Goal: Contribute content: Contribute content

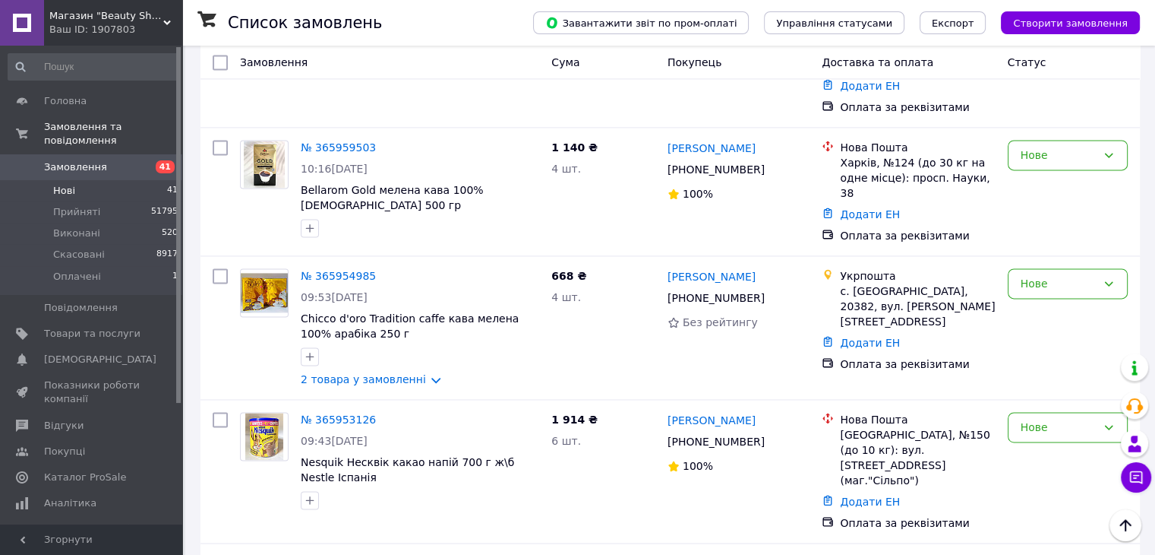
scroll to position [2127, 0]
click at [344, 413] on link "№ 365953126" at bounding box center [338, 419] width 75 height 12
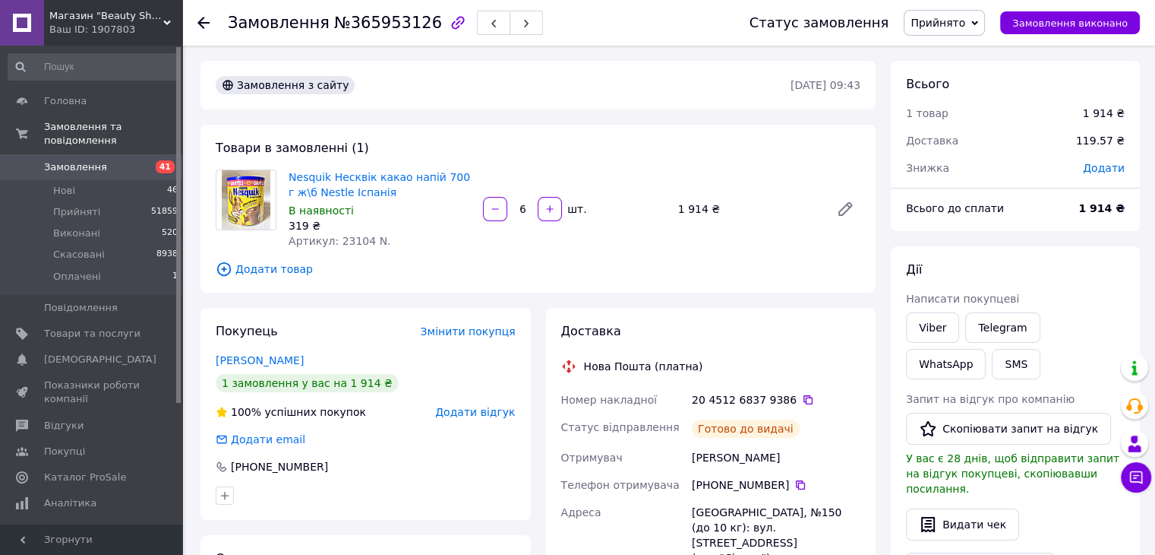
click at [97, 160] on span "Замовлення" at bounding box center [75, 167] width 63 height 14
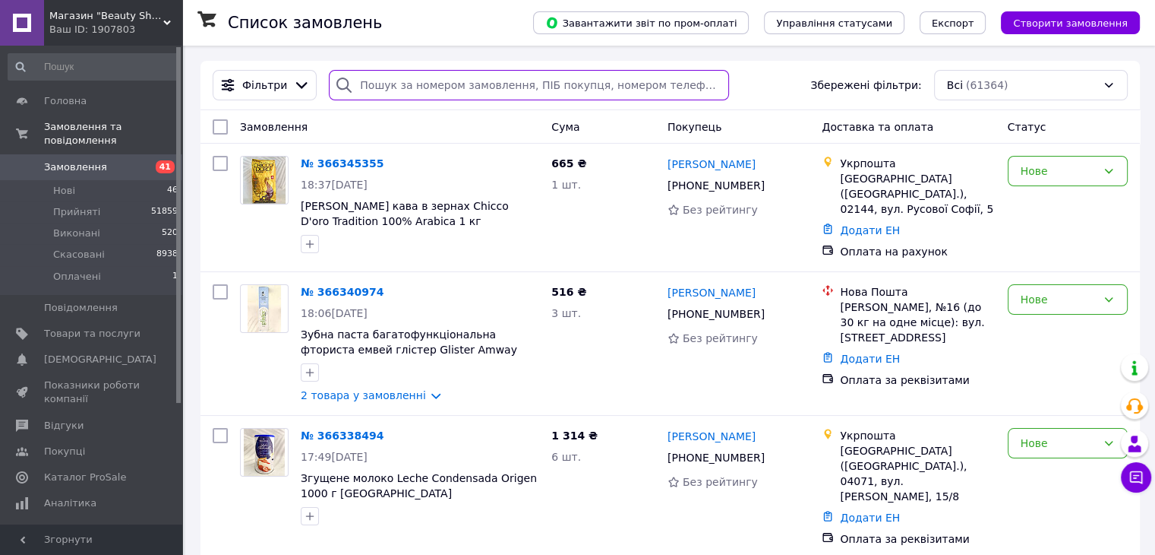
click at [525, 91] on input "search" at bounding box center [529, 85] width 400 height 30
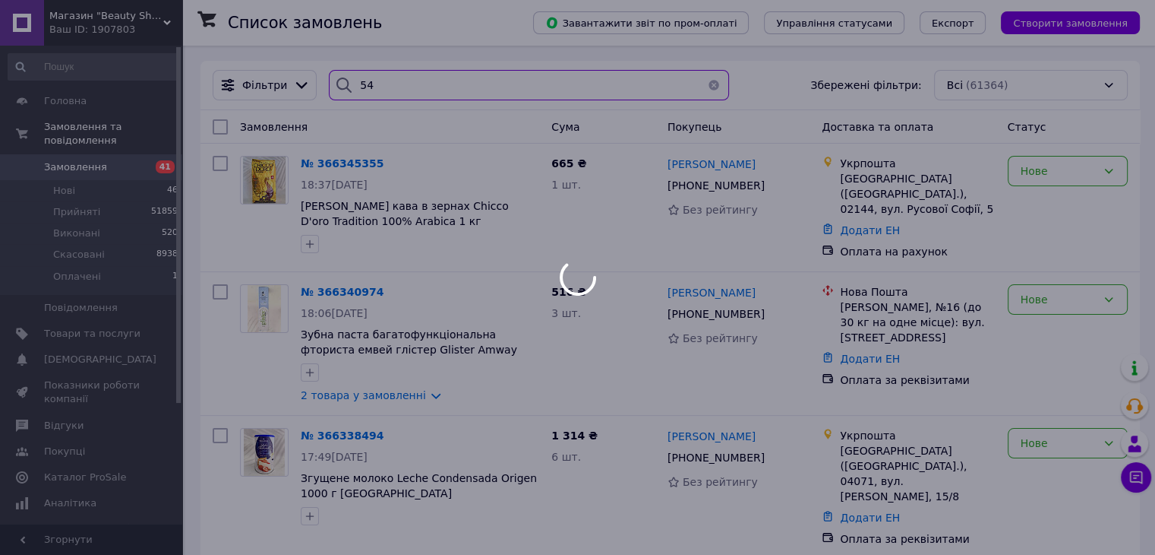
type input "5"
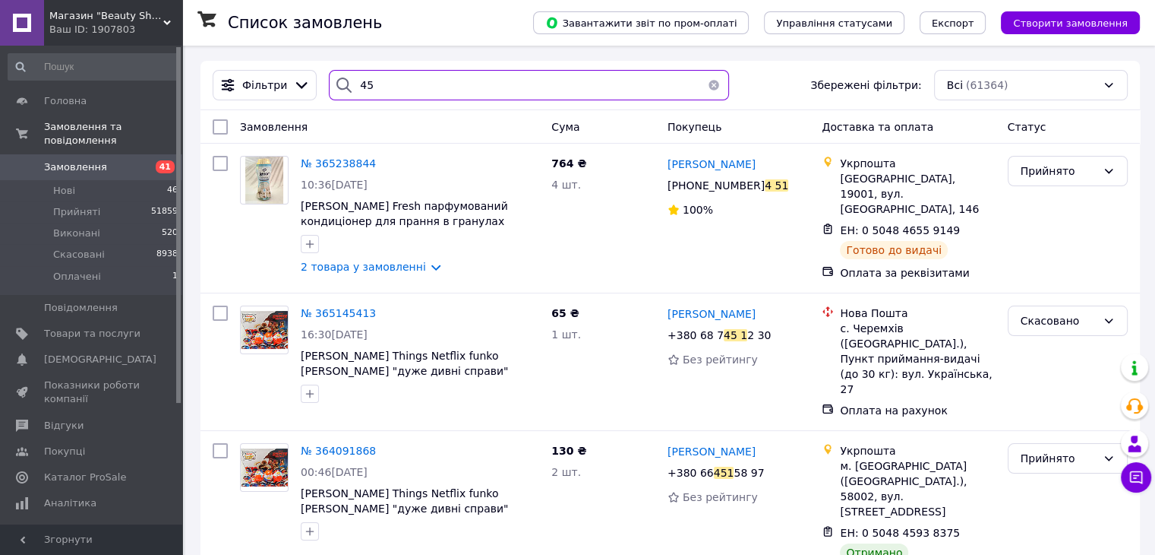
type input "4"
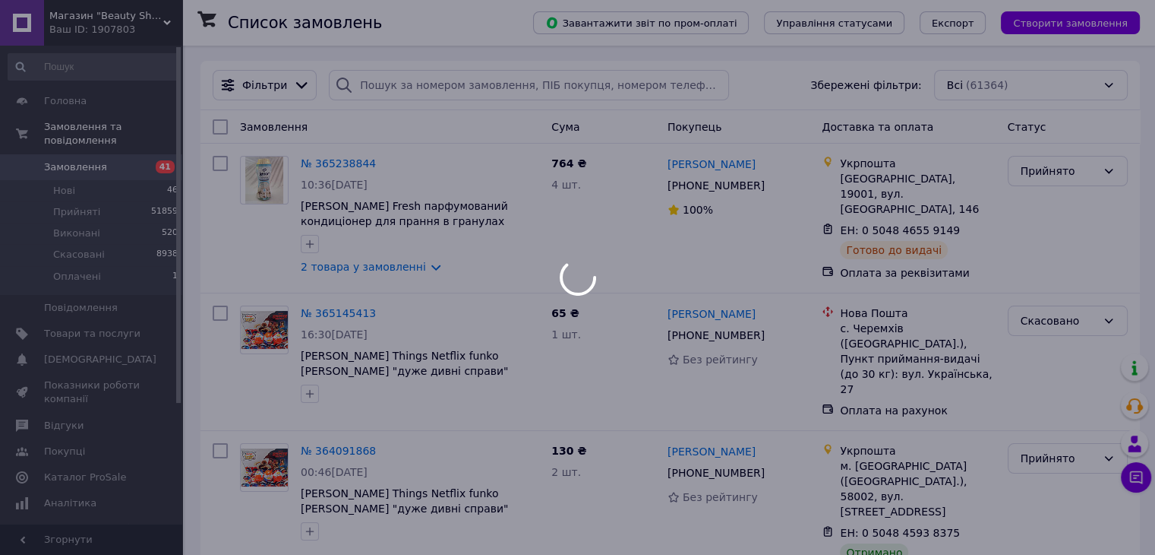
click at [65, 176] on div at bounding box center [577, 277] width 1155 height 555
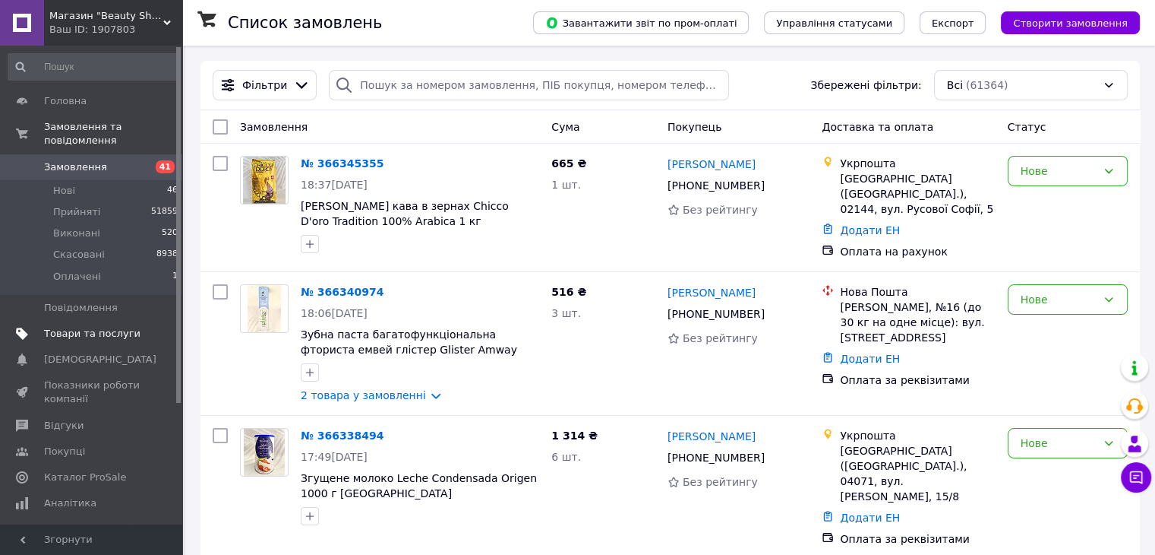
click at [97, 327] on link "Товари та послуги" at bounding box center [93, 334] width 187 height 26
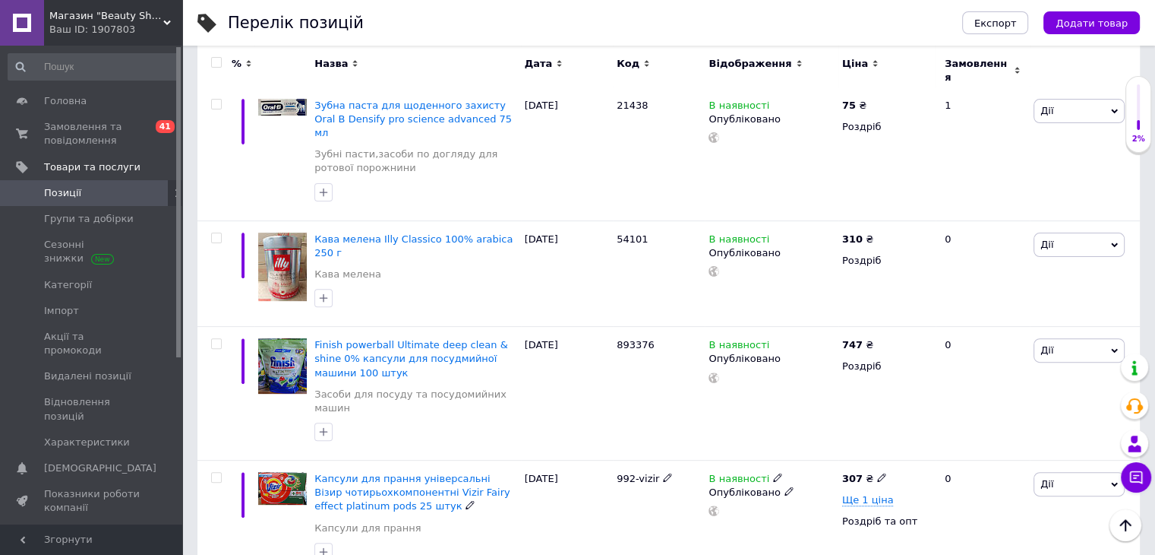
scroll to position [836, 0]
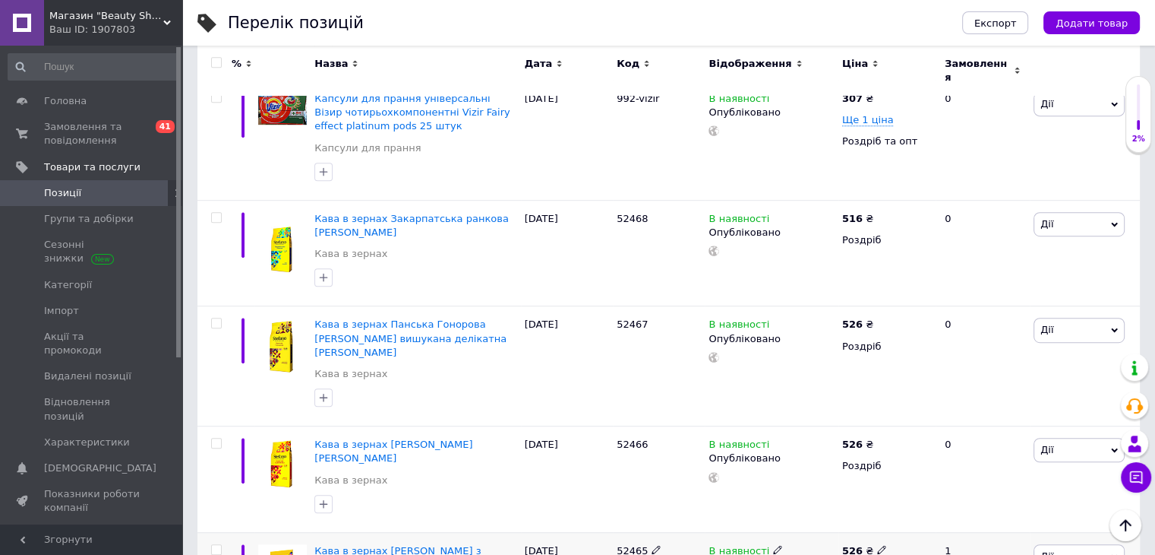
click at [377, 545] on span "Кава в зернах [PERSON_NAME] з ароматом ірландського крему [PERSON_NAME]" at bounding box center [397, 564] width 166 height 39
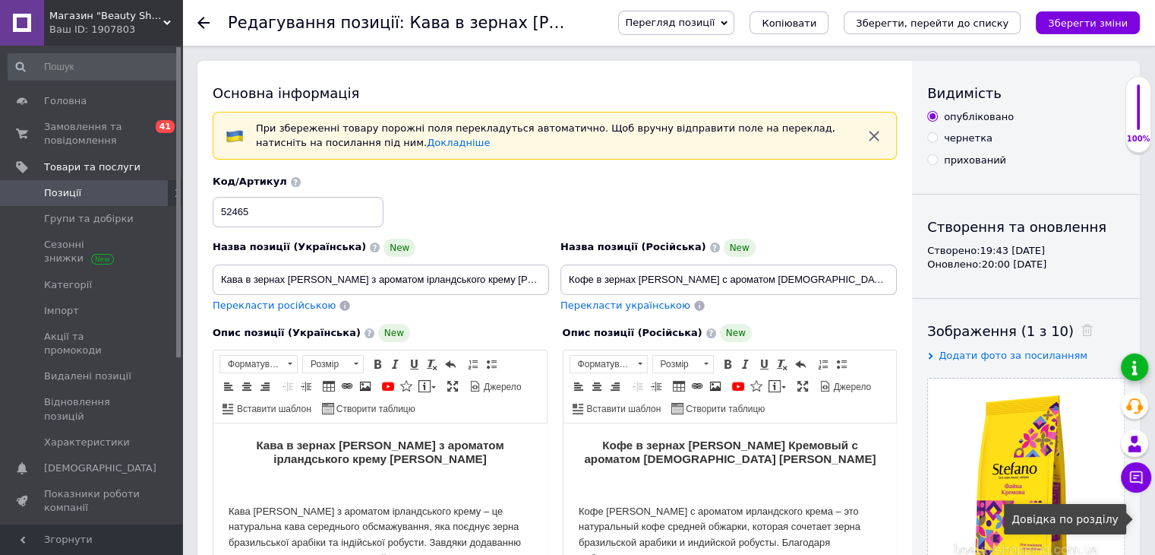
scroll to position [152, 0]
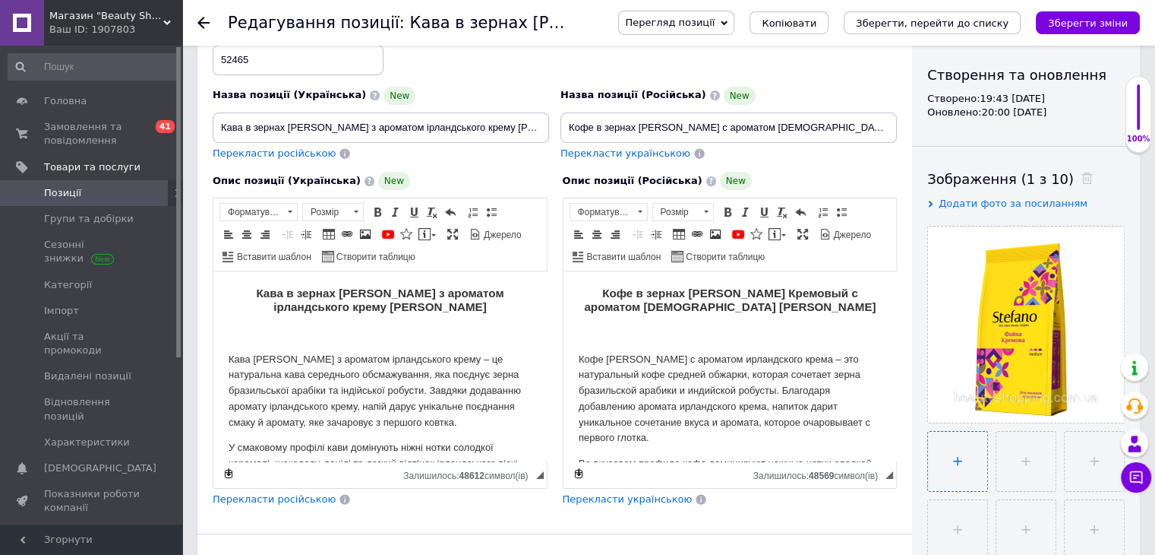
click at [975, 448] on input "file" at bounding box center [957, 460] width 59 height 59
type input "C:\fakepath\зображення_viber_2025-10-12_[PHONE_NUMBER].jpg"
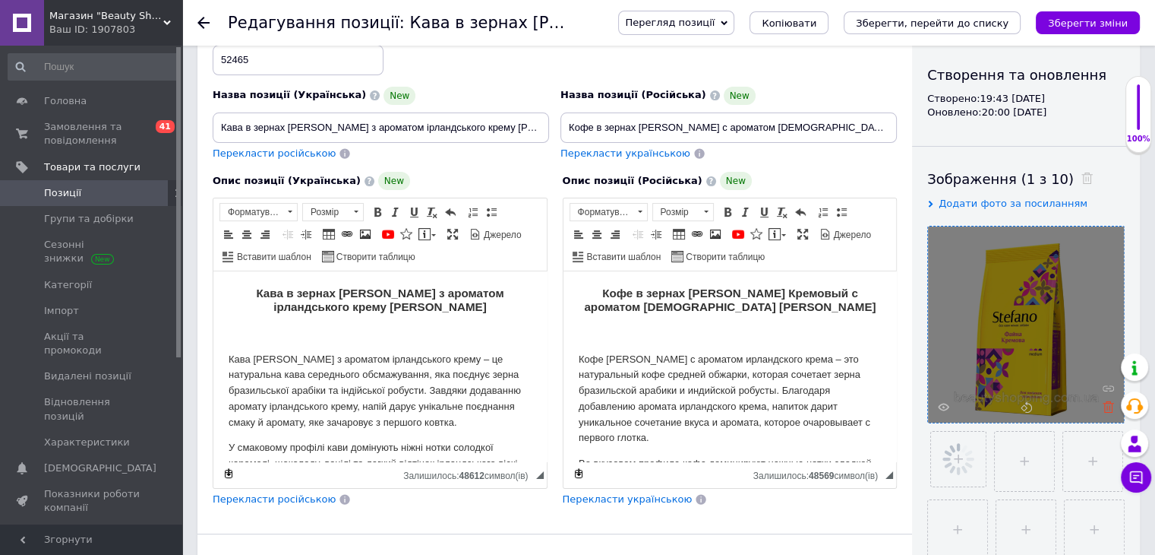
click at [1104, 405] on icon at bounding box center [1108, 406] width 11 height 11
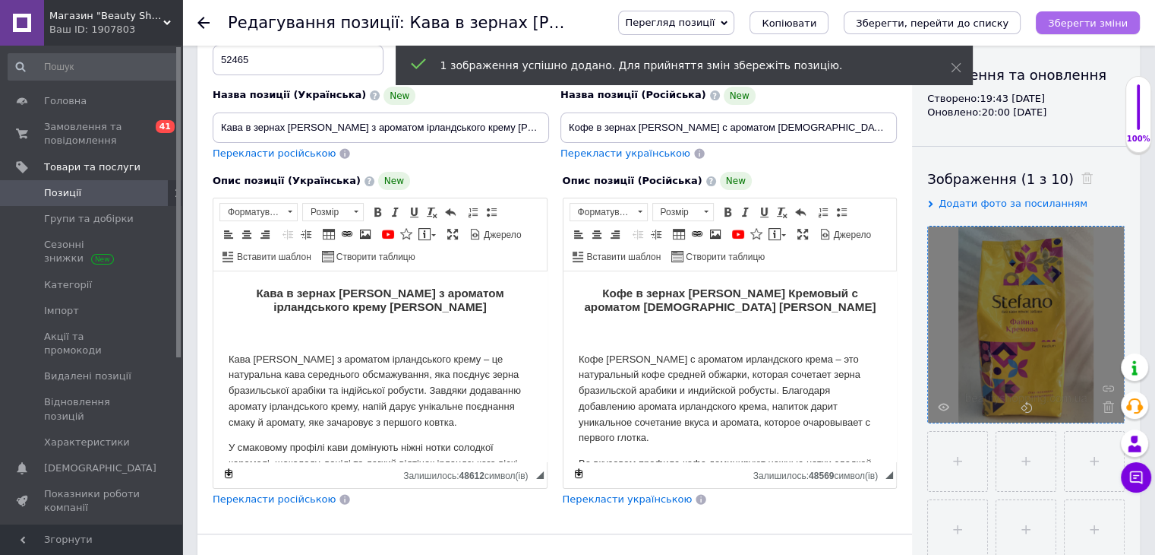
click at [1079, 21] on icon "Зберегти зміни" at bounding box center [1088, 22] width 80 height 11
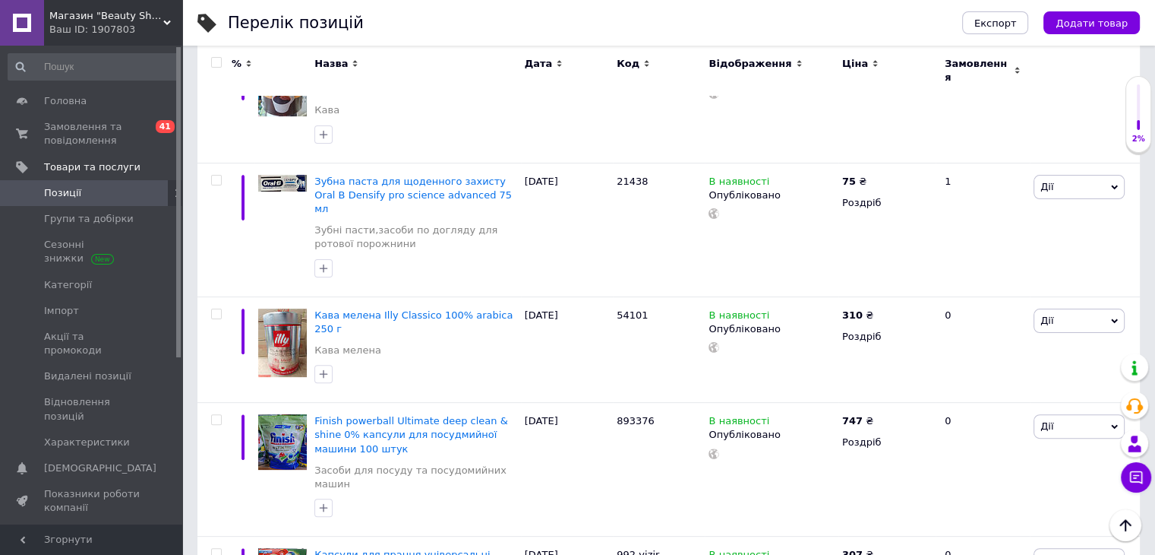
scroll to position [76, 0]
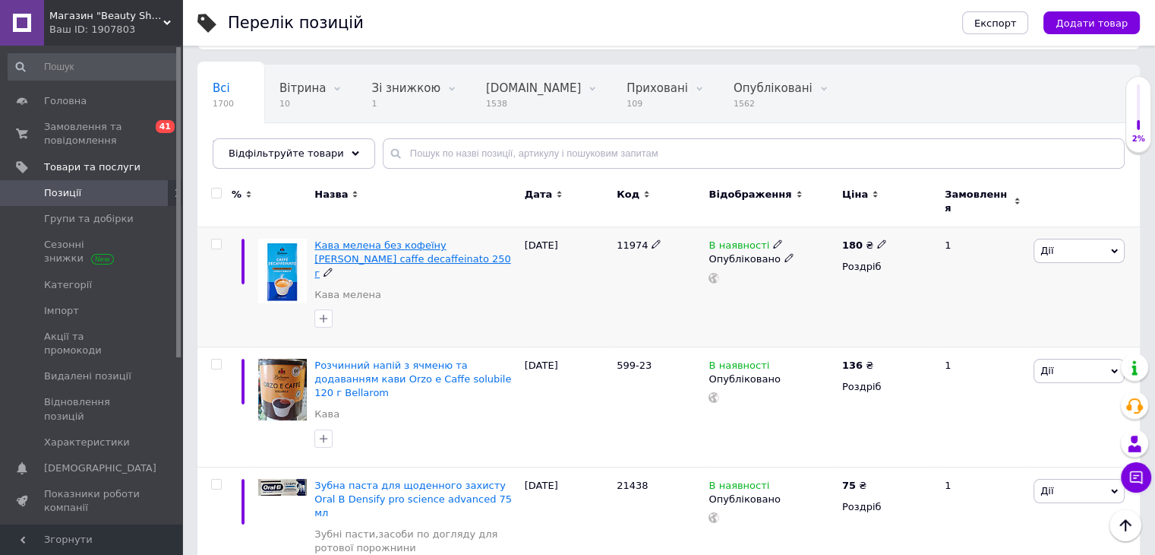
click at [377, 239] on span "Кава мелена без кофеїну [PERSON_NAME] caffe decaffeinato 250 г" at bounding box center [412, 258] width 196 height 39
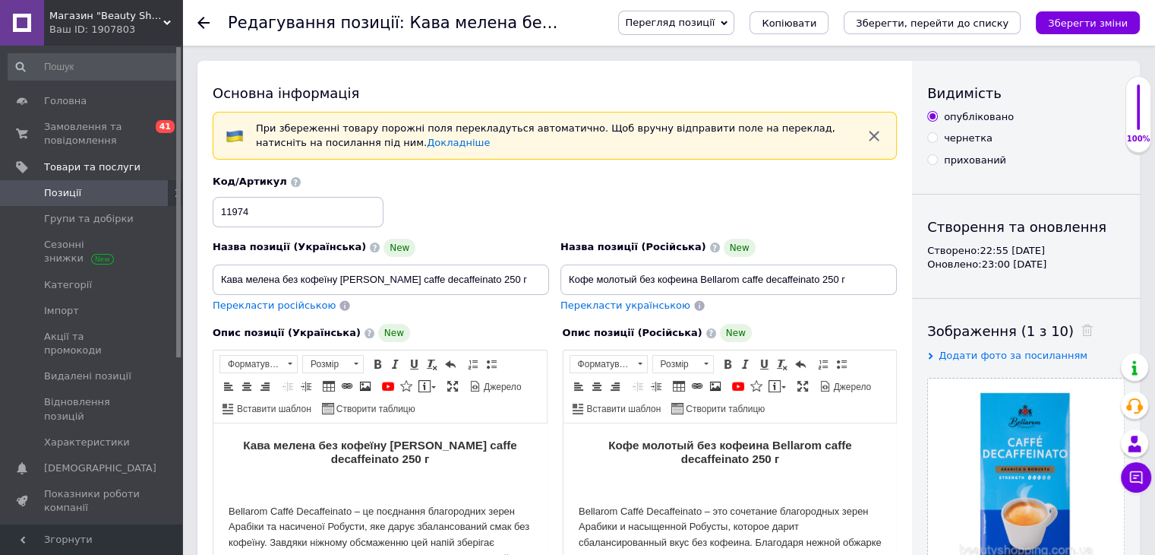
scroll to position [380, 0]
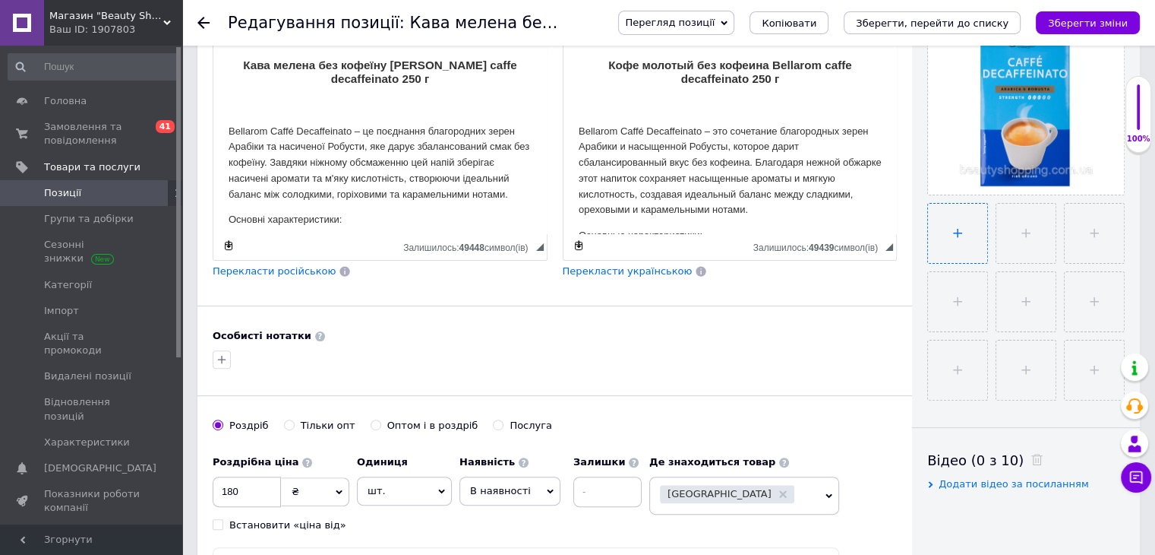
click at [969, 228] on input "file" at bounding box center [957, 233] width 59 height 59
type input "C:\fakepath\зображення_viber_2025-10-12_[PHONE_NUMBER].jpg"
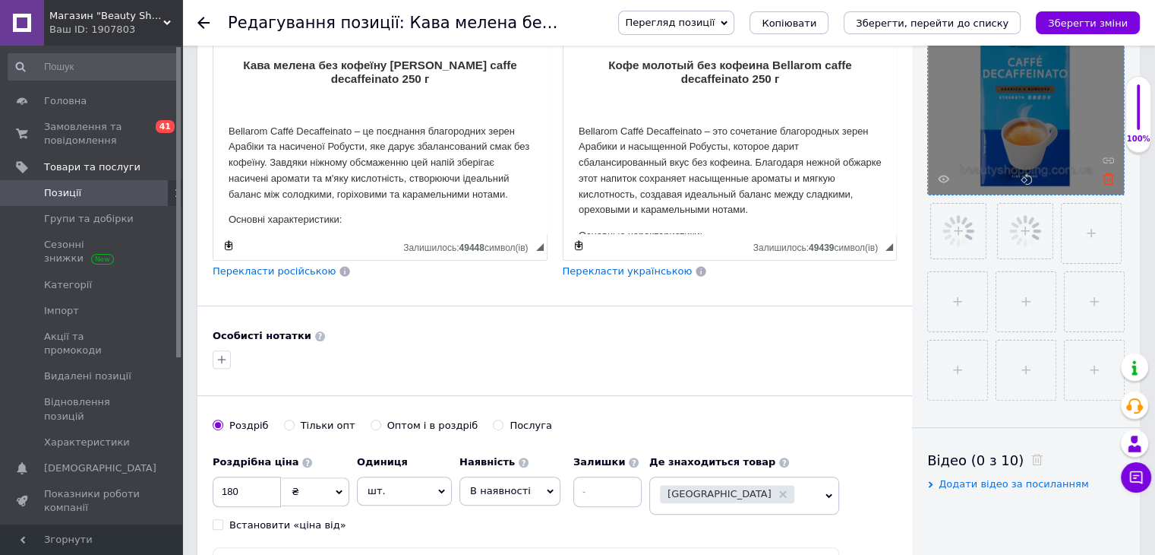
click at [1112, 181] on icon at bounding box center [1108, 178] width 11 height 11
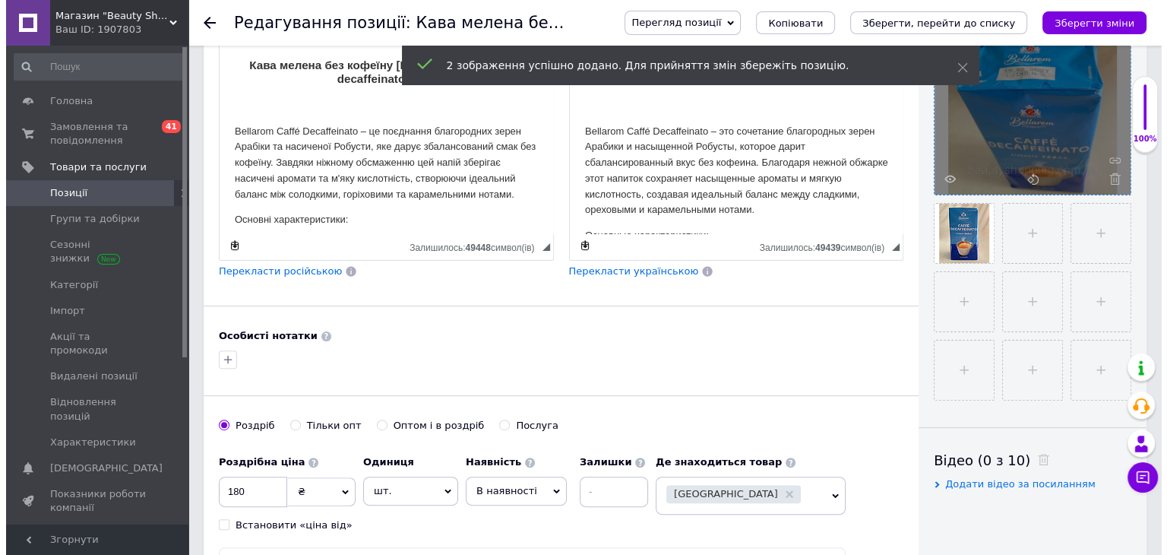
scroll to position [304, 0]
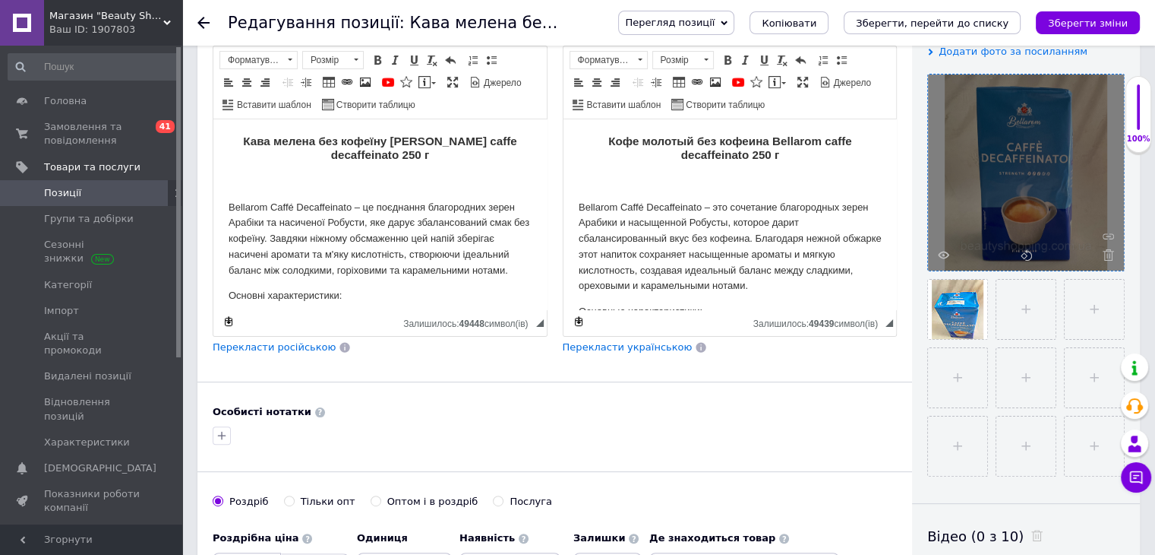
click at [1098, 19] on icon "Зберегти зміни" at bounding box center [1088, 22] width 80 height 11
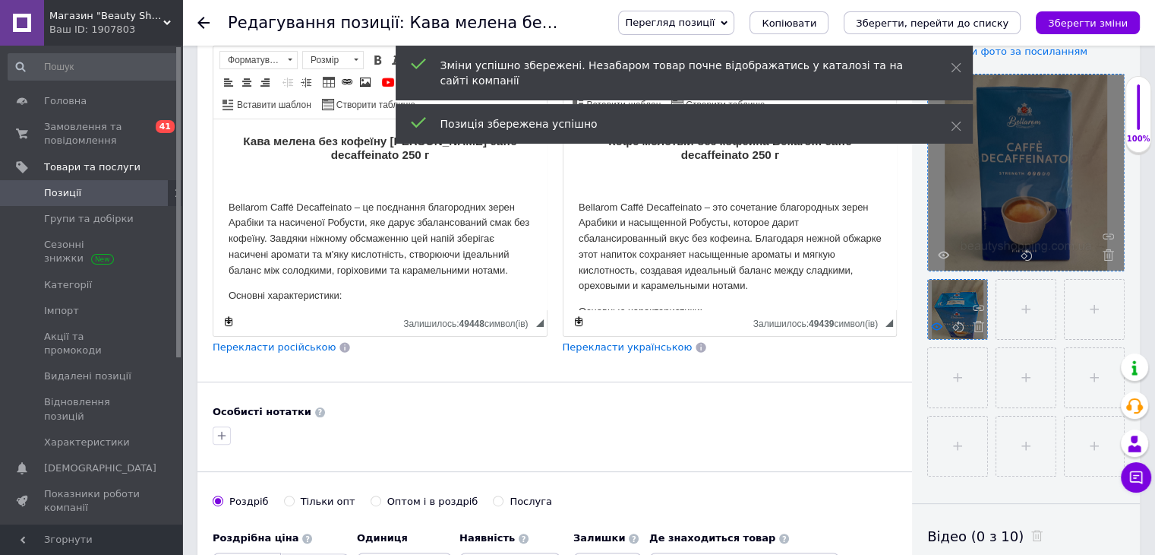
click at [933, 324] on use at bounding box center [936, 326] width 11 height 8
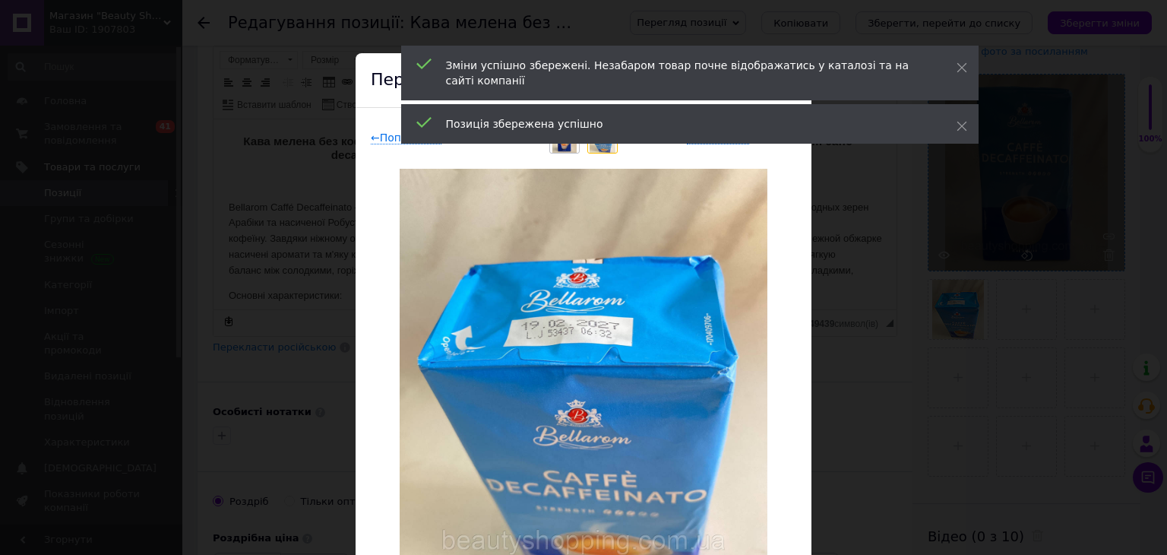
scroll to position [76, 0]
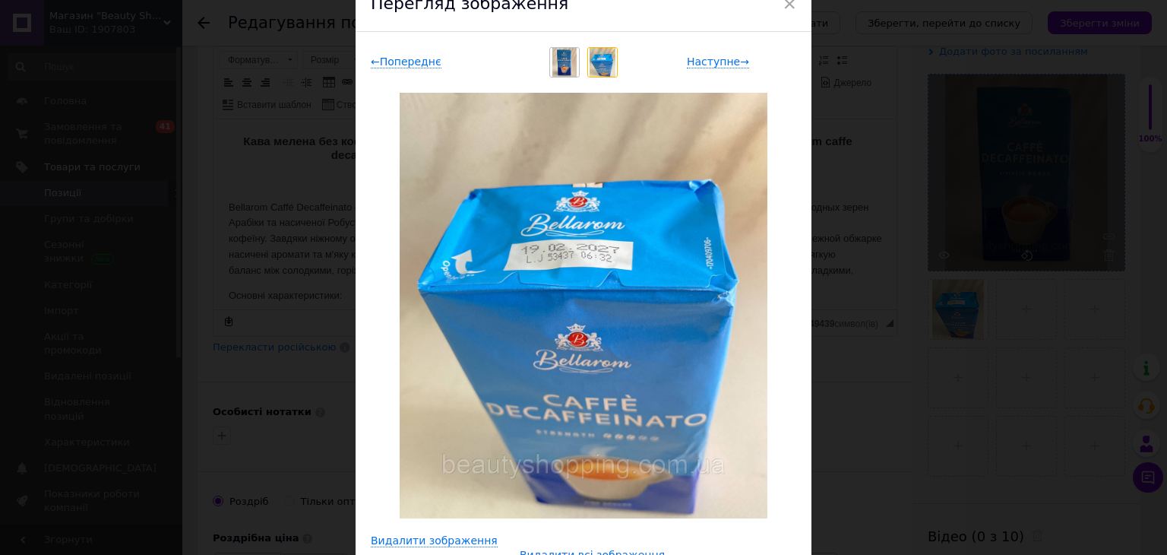
click at [926, 311] on div "× Перегляд зображення ← Попереднє Наступне → Видалити зображення Видалити всі з…" at bounding box center [583, 277] width 1167 height 555
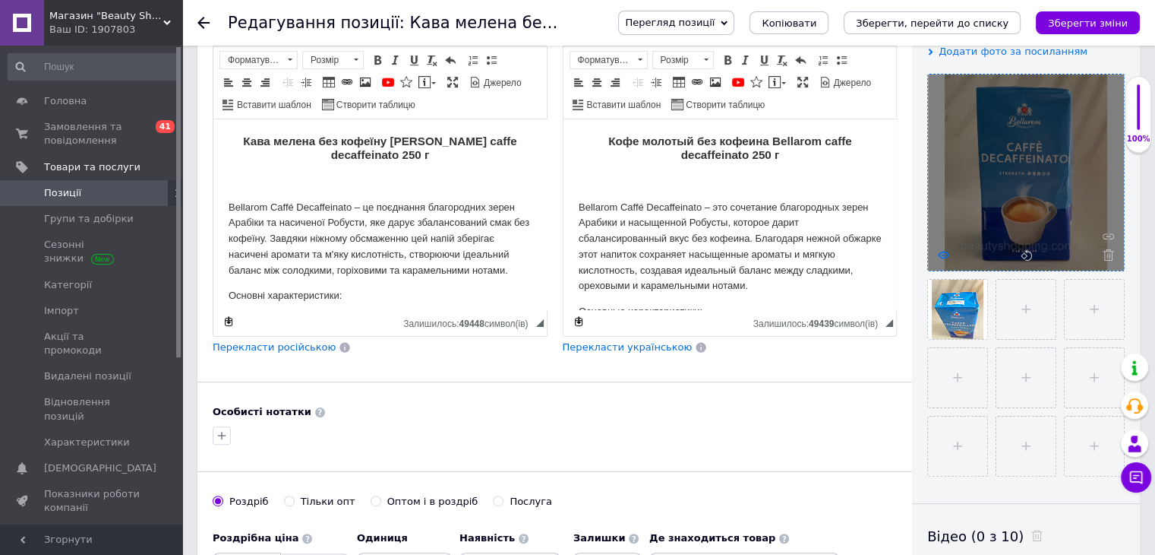
click at [947, 254] on icon at bounding box center [943, 254] width 11 height 11
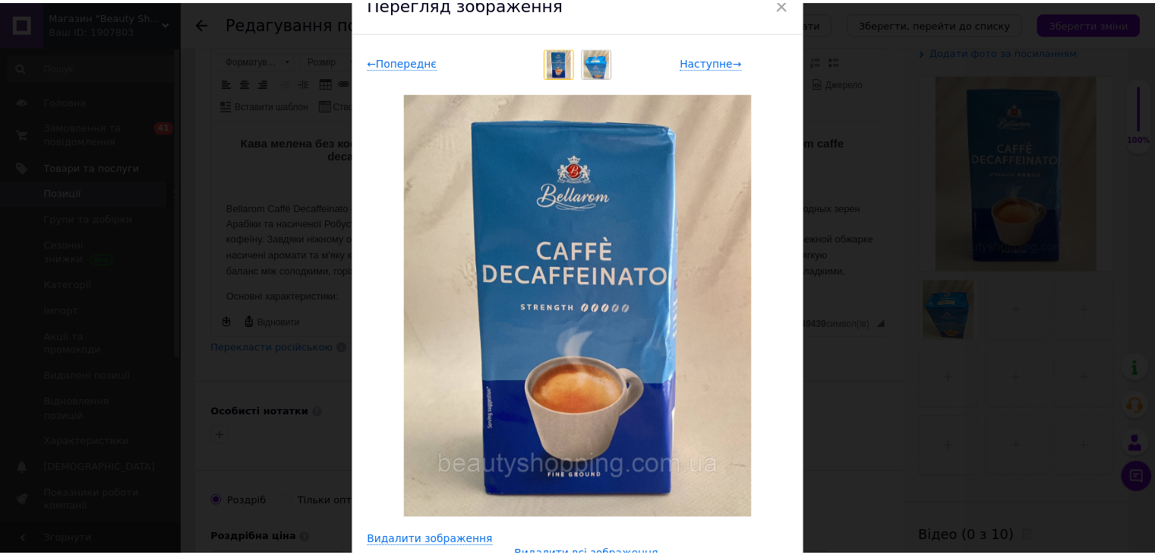
scroll to position [0, 0]
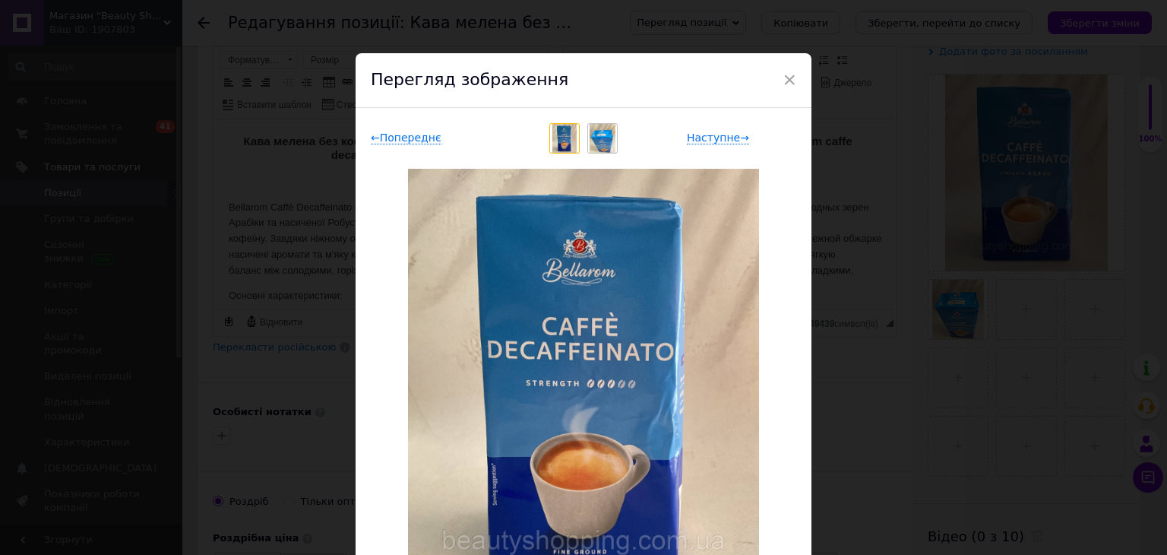
click at [1123, 34] on div "× Перегляд зображення ← Попереднє Наступне → Видалити зображення Видалити всі з…" at bounding box center [583, 277] width 1167 height 555
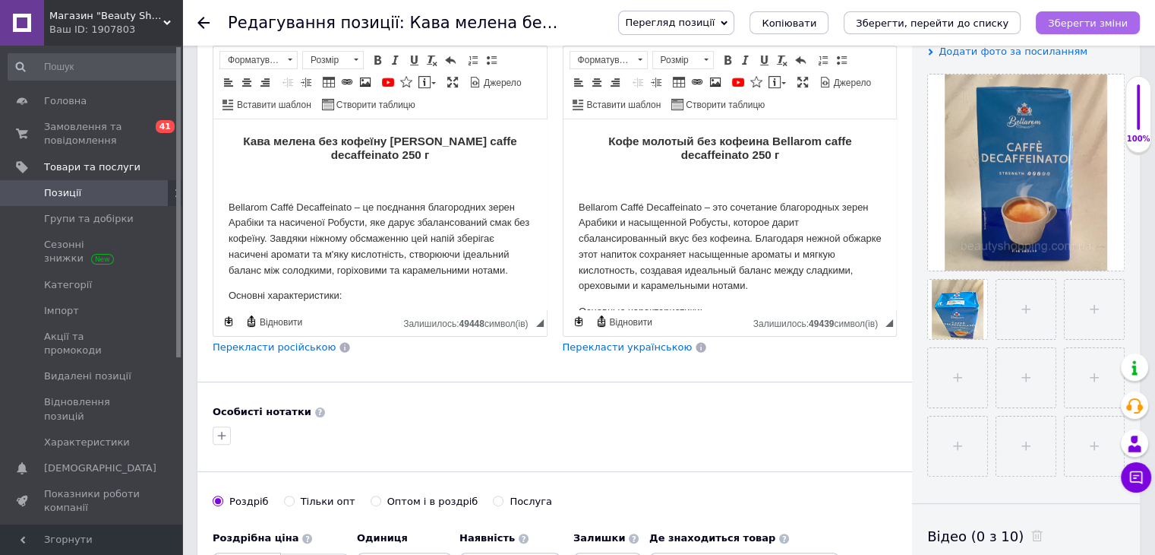
click at [1123, 13] on button "Зберегти зміни" at bounding box center [1088, 22] width 104 height 23
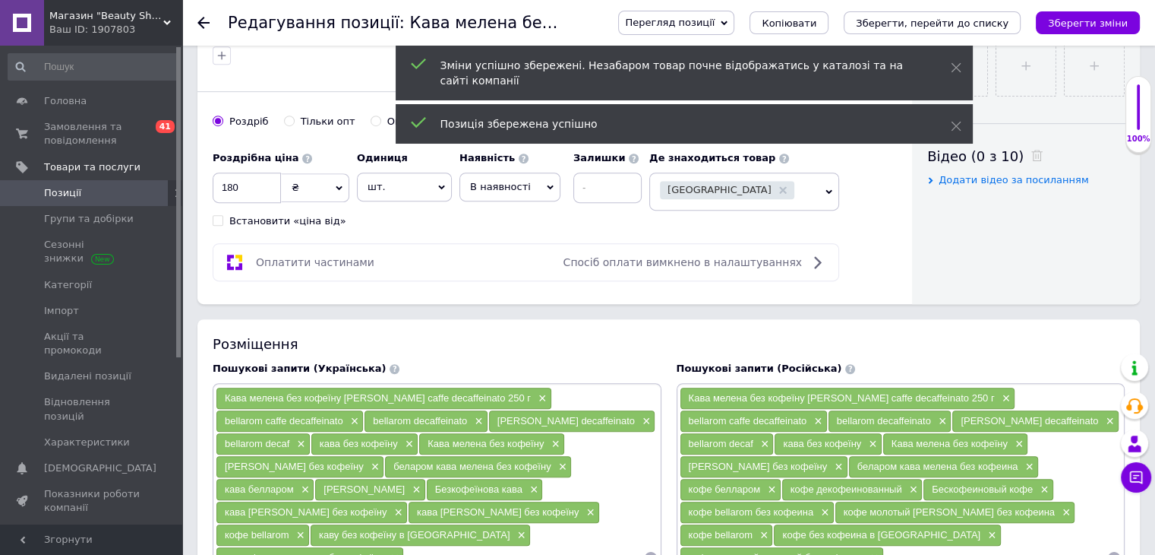
scroll to position [760, 0]
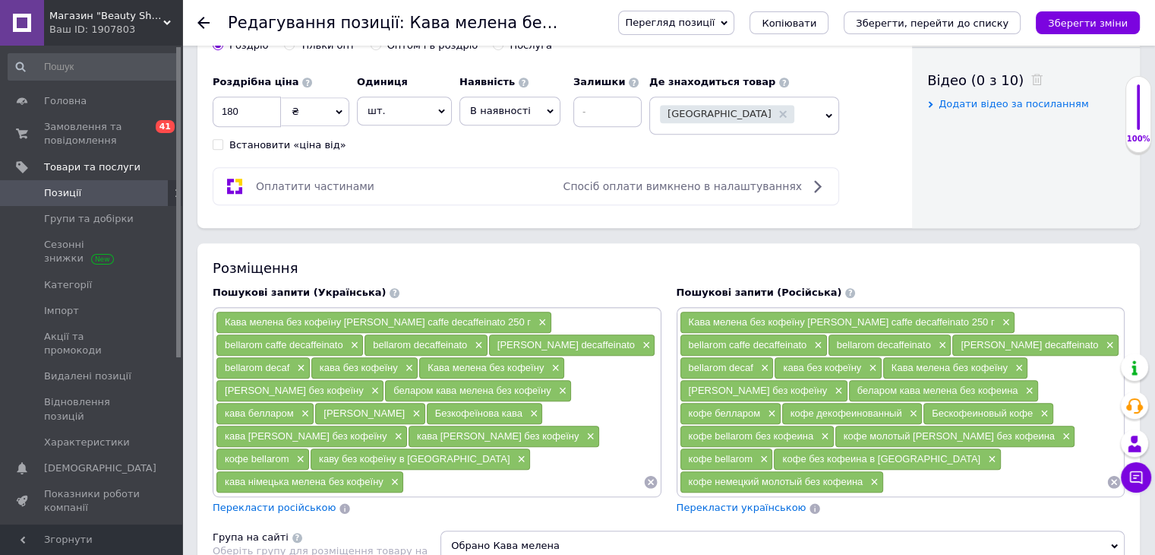
click at [416, 470] on input at bounding box center [523, 481] width 239 height 23
paste input "кава без кофеїну купити [GEOGRAPHIC_DATA]"
type input "кава без кофеїну купити [GEOGRAPHIC_DATA]"
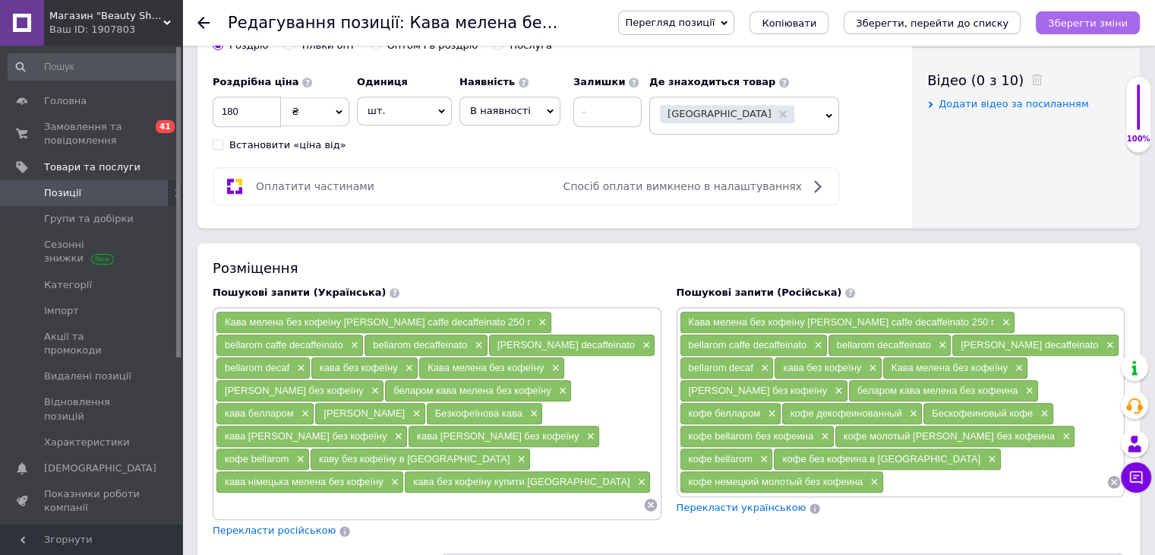
click at [1067, 24] on icon "Зберегти зміни" at bounding box center [1088, 22] width 80 height 11
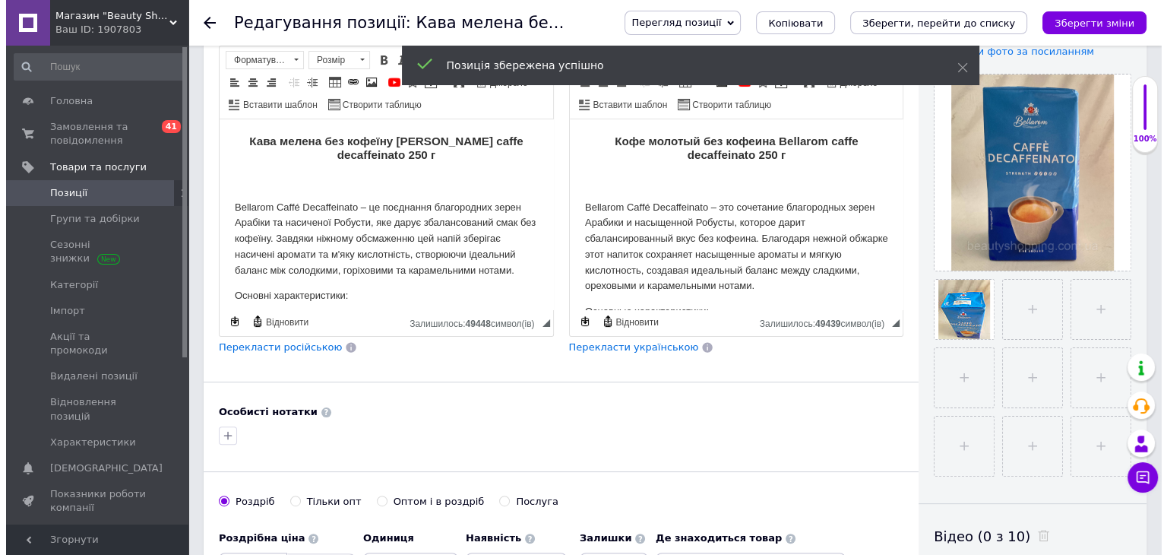
scroll to position [152, 0]
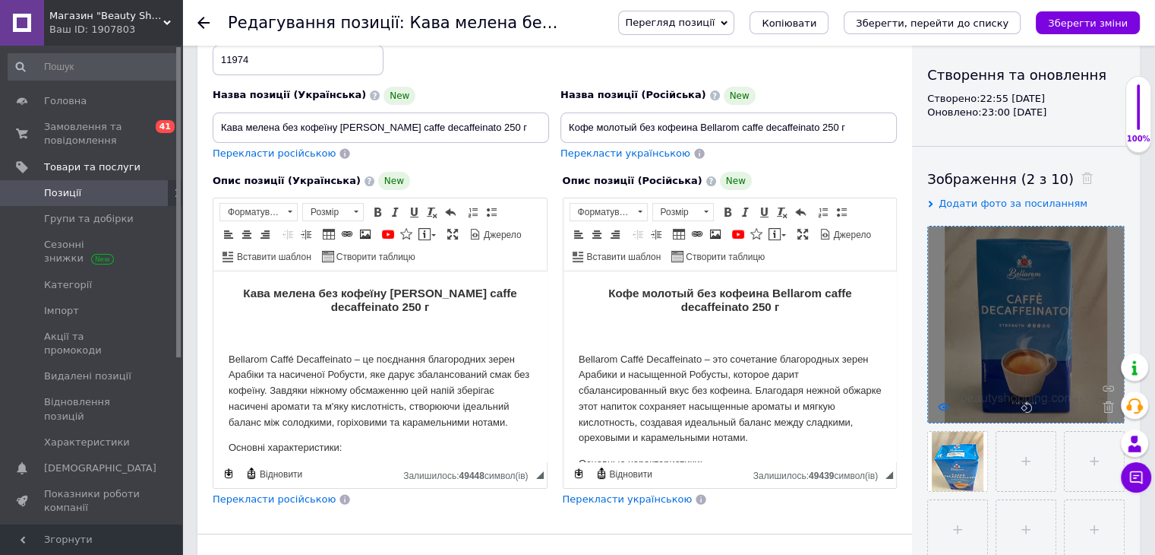
click at [942, 406] on use at bounding box center [943, 407] width 11 height 8
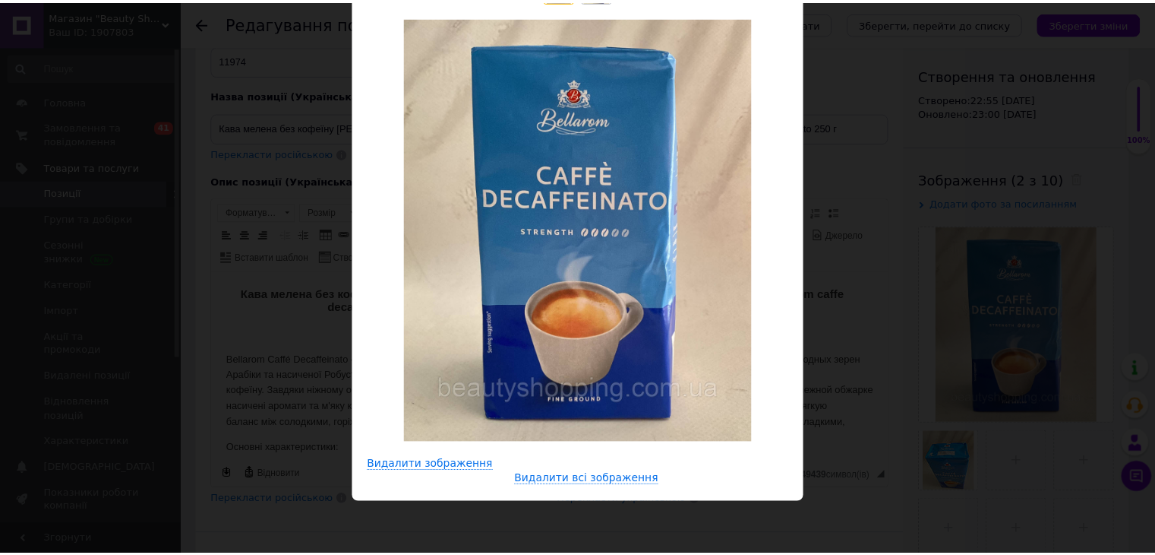
scroll to position [0, 0]
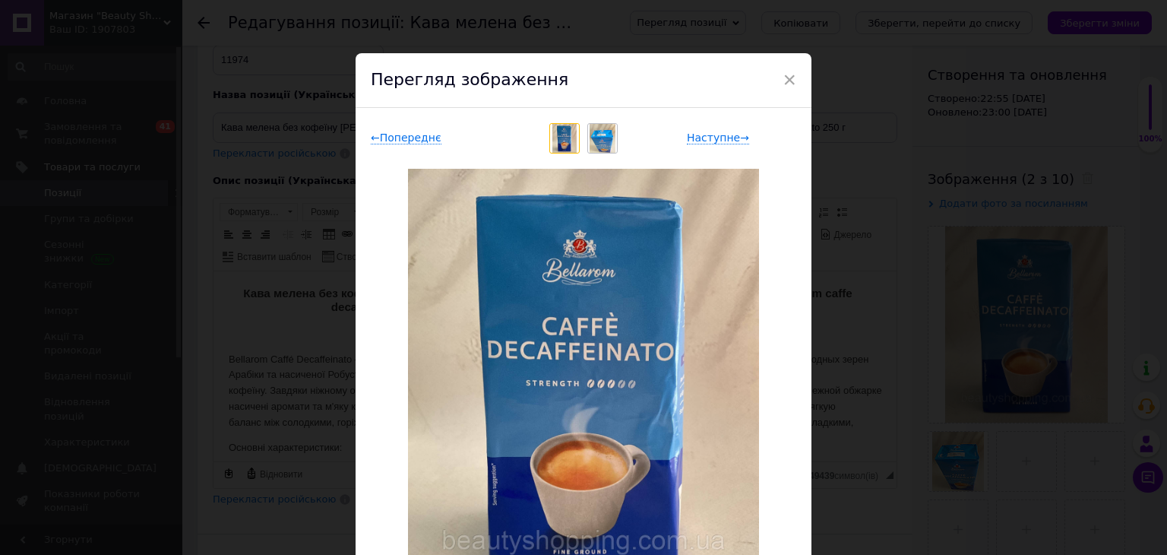
click at [911, 260] on div "× Перегляд зображення ← Попереднє Наступне → Видалити зображення Видалити всі з…" at bounding box center [583, 277] width 1167 height 555
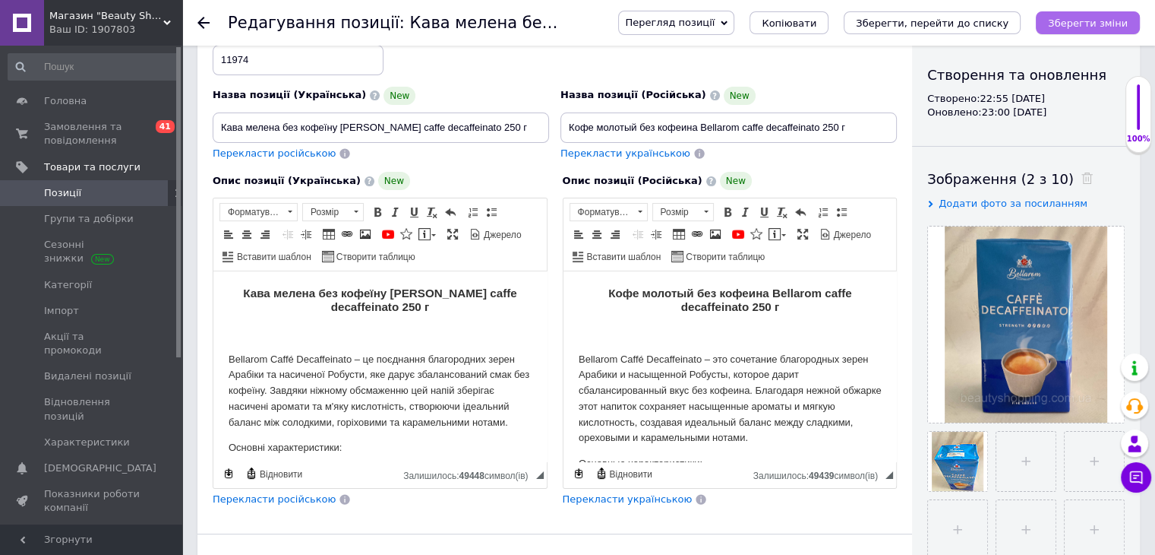
click at [1054, 14] on button "Зберегти зміни" at bounding box center [1088, 22] width 104 height 23
